Goal: Information Seeking & Learning: Learn about a topic

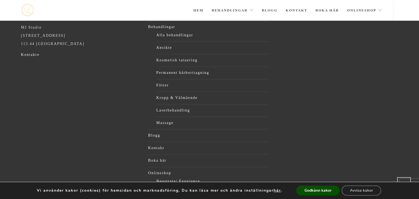
scroll to position [226, 0]
click at [318, 189] on button "Godkänn kakor" at bounding box center [317, 191] width 43 height 10
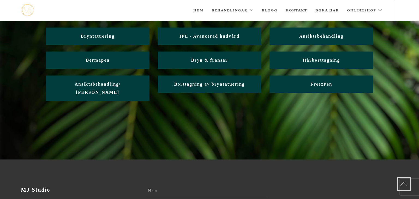
scroll to position [0, 0]
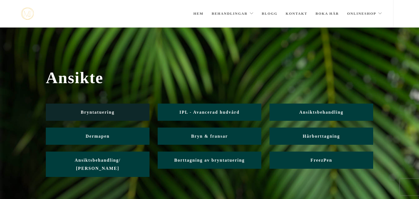
click at [99, 115] on link "Bryntatuering" at bounding box center [98, 112] width 104 height 17
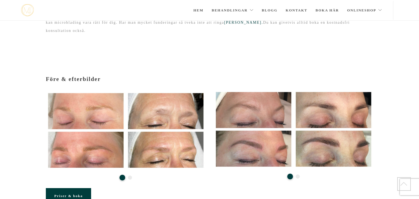
scroll to position [38, 0]
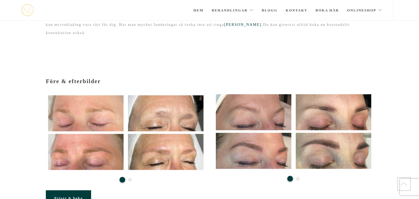
click at [131, 177] on li "2" at bounding box center [130, 179] width 4 height 5
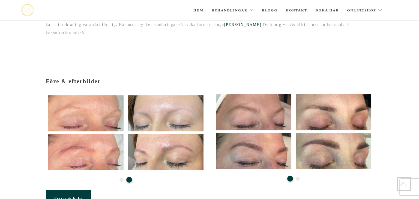
click at [298, 177] on button "2" at bounding box center [298, 179] width 4 height 4
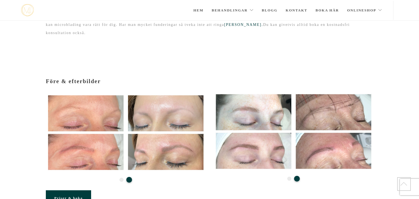
click at [67, 196] on span "Priser & boka" at bounding box center [68, 198] width 28 height 4
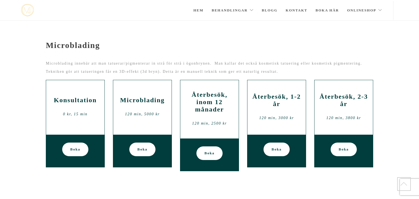
scroll to position [233, 0]
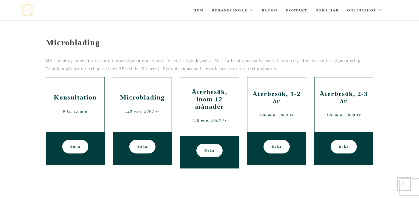
scroll to position [38, 0]
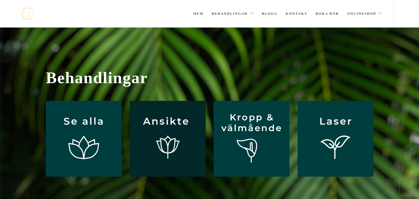
click at [190, 119] on img at bounding box center [168, 139] width 76 height 76
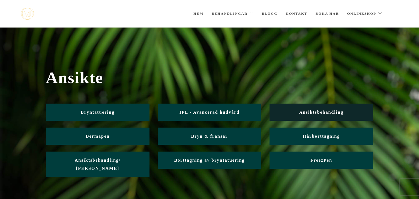
click at [325, 109] on link "Ansiktsbehandling" at bounding box center [322, 112] width 104 height 17
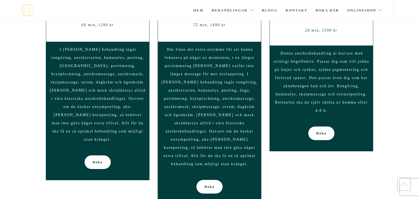
scroll to position [482, 0]
